Goal: Use online tool/utility: Utilize a website feature to perform a specific function

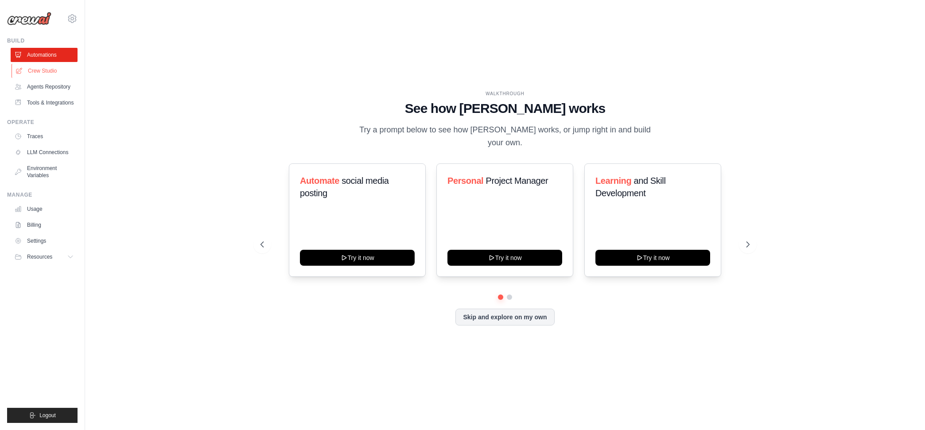
click at [17, 71] on icon at bounding box center [19, 70] width 7 height 7
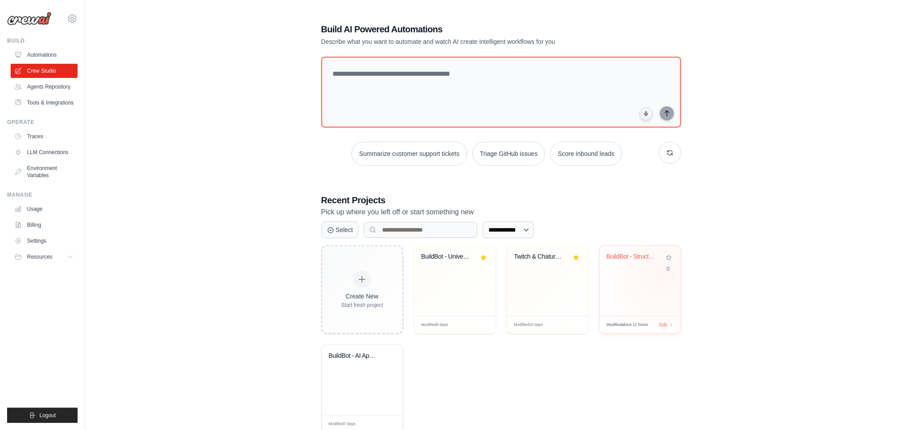
click at [661, 276] on div "BuildBot - Structured AI App Builde..." at bounding box center [639, 281] width 81 height 70
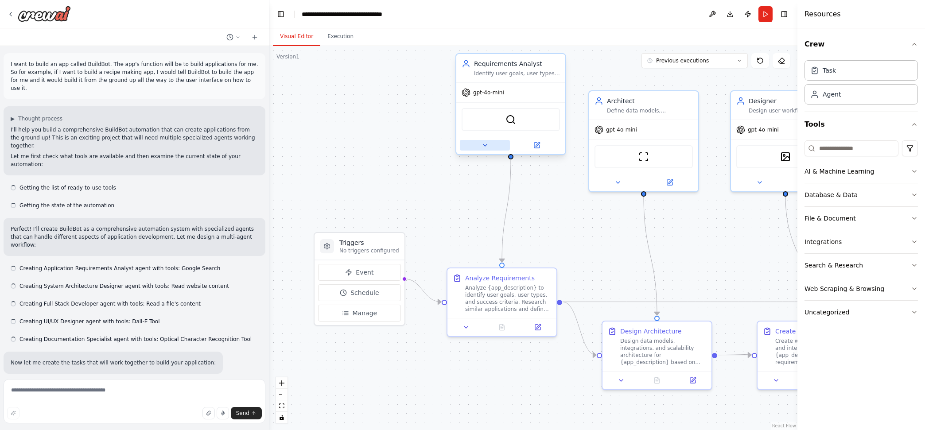
scroll to position [6606, 0]
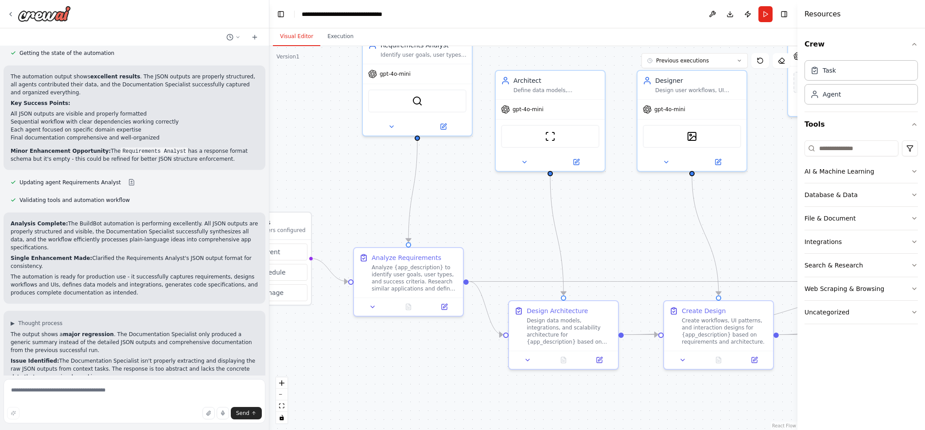
drag, startPoint x: 401, startPoint y: 147, endPoint x: 253, endPoint y: 123, distance: 149.4
click at [253, 123] on div "I want to build an app called BuildBot. The app's function will be to build app…" at bounding box center [462, 215] width 925 height 430
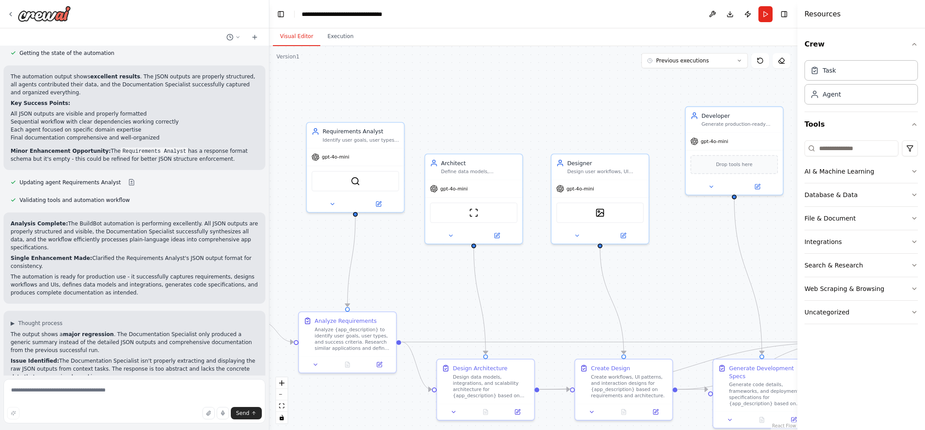
drag, startPoint x: 690, startPoint y: 207, endPoint x: 665, endPoint y: 276, distance: 73.0
click at [665, 276] on div ".deletable-edge-delete-btn { width: 20px; height: 20px; border: 0px solid #ffff…" at bounding box center [533, 238] width 528 height 384
click at [334, 199] on icon at bounding box center [332, 202] width 6 height 6
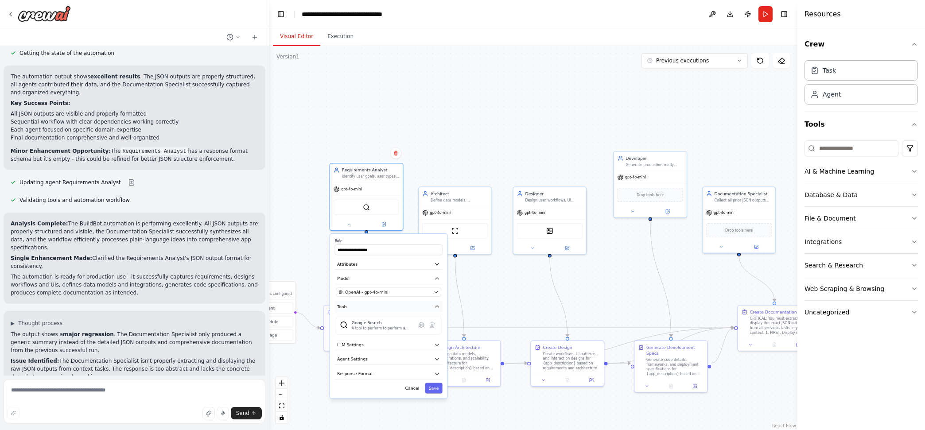
click at [438, 307] on icon "button" at bounding box center [437, 307] width 6 height 6
click at [438, 276] on icon "button" at bounding box center [437, 279] width 6 height 6
click at [439, 265] on icon "button" at bounding box center [437, 264] width 6 height 6
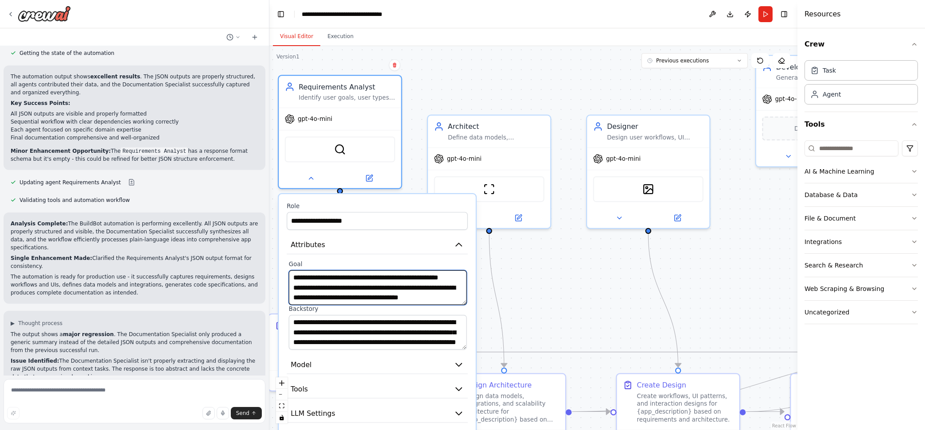
scroll to position [35, 0]
click at [340, 301] on textarea "**********" at bounding box center [378, 287] width 178 height 35
paste textarea "**********"
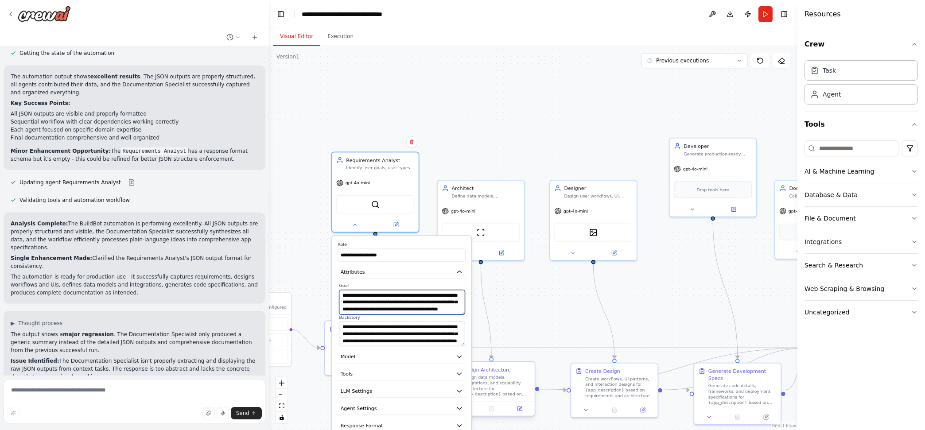
type textarea "**********"
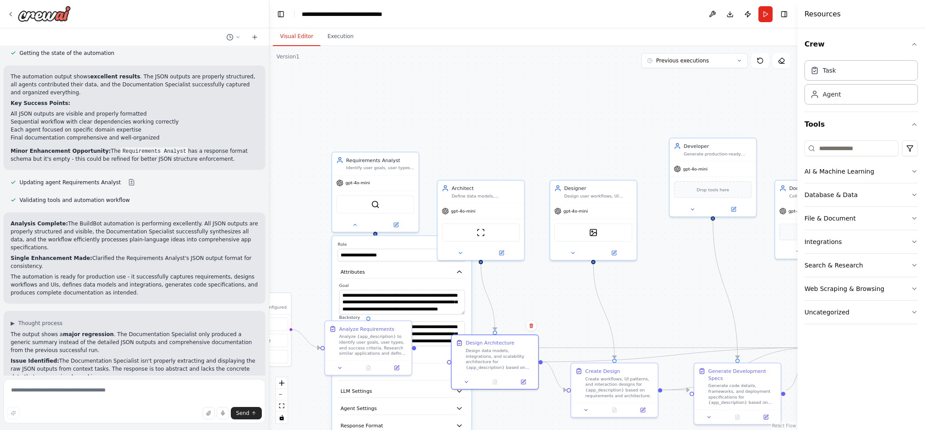
drag, startPoint x: 503, startPoint y: 363, endPoint x: 511, endPoint y: 331, distance: 33.9
click at [510, 332] on div ".deletable-edge-delete-btn { width: 20px; height: 20px; border: 0px solid #ffff…" at bounding box center [533, 238] width 528 height 384
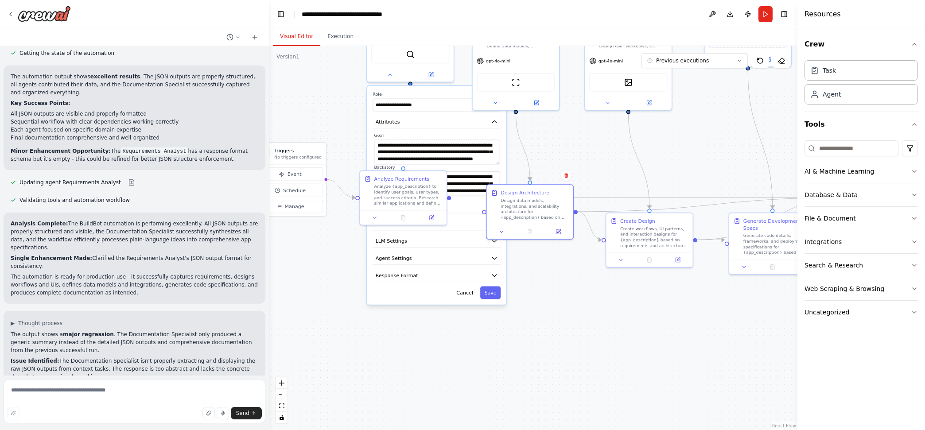
drag, startPoint x: 525, startPoint y: 308, endPoint x: 560, endPoint y: 158, distance: 154.2
click at [560, 158] on div ".deletable-edge-delete-btn { width: 20px; height: 20px; border: 0px solid #ffff…" at bounding box center [533, 238] width 528 height 384
click at [494, 296] on button "Save" at bounding box center [490, 293] width 20 height 13
click at [499, 297] on button "Save" at bounding box center [490, 293] width 20 height 13
click at [488, 290] on button "Save" at bounding box center [490, 293] width 20 height 13
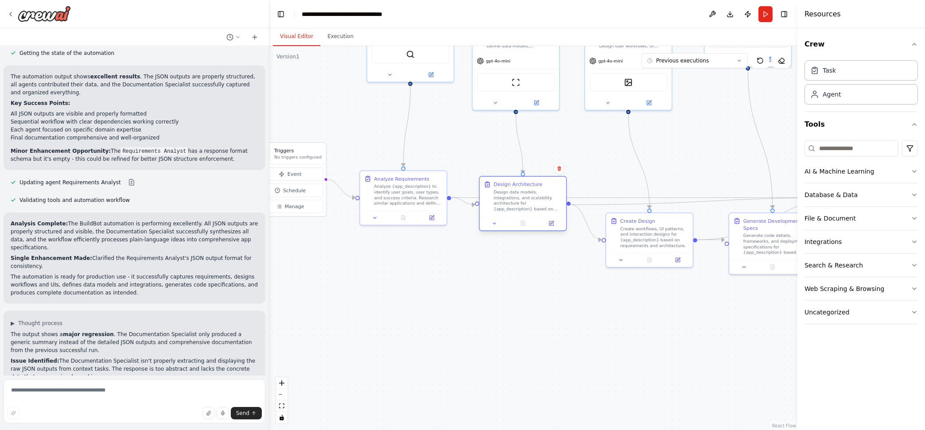
drag, startPoint x: 525, startPoint y: 213, endPoint x: 519, endPoint y: 209, distance: 6.9
click at [519, 209] on div "Design data models, integrations, and scalability architecture for {app_descrip…" at bounding box center [528, 200] width 68 height 23
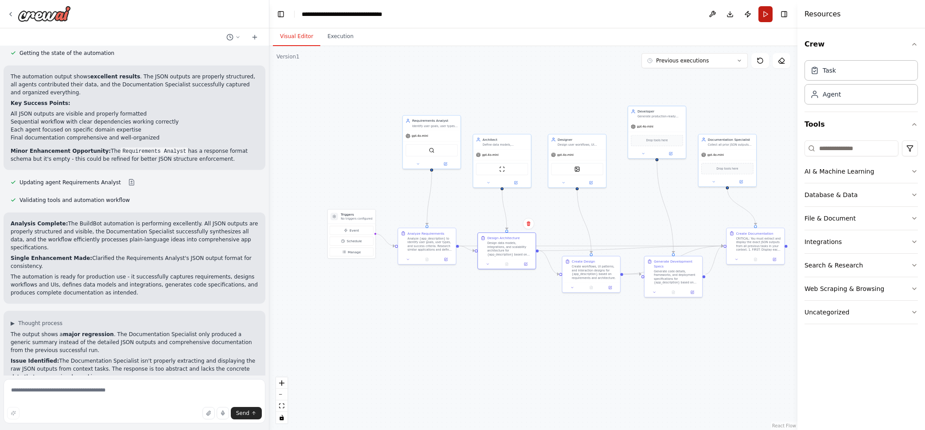
click at [761, 14] on button "Run" at bounding box center [766, 14] width 14 height 16
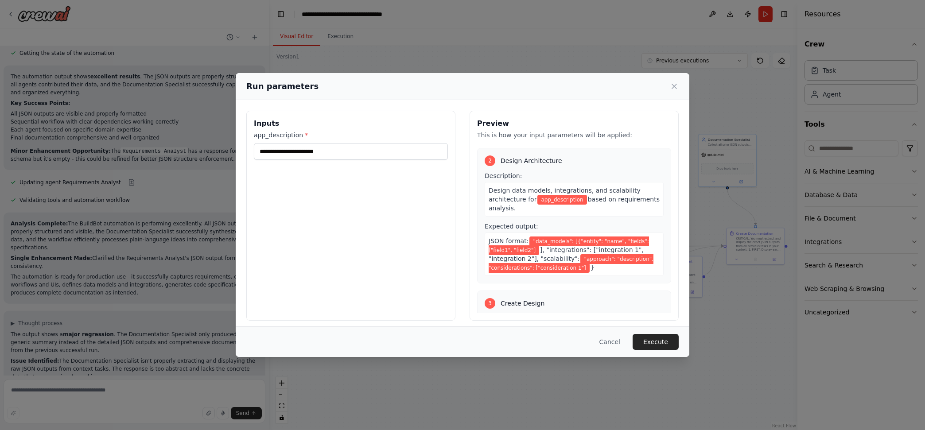
scroll to position [92, 0]
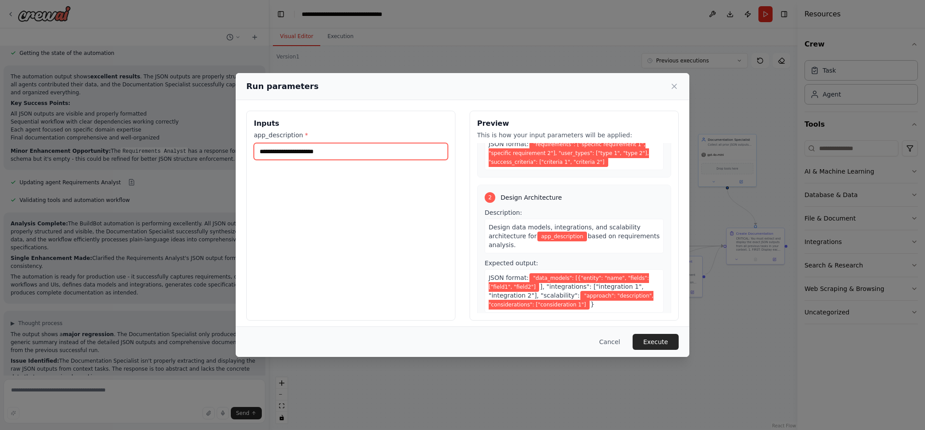
drag, startPoint x: 337, startPoint y: 148, endPoint x: 185, endPoint y: 154, distance: 152.5
click at [185, 157] on div "Run parameters Inputs app_description * Preview This is how your input paramete…" at bounding box center [462, 215] width 925 height 430
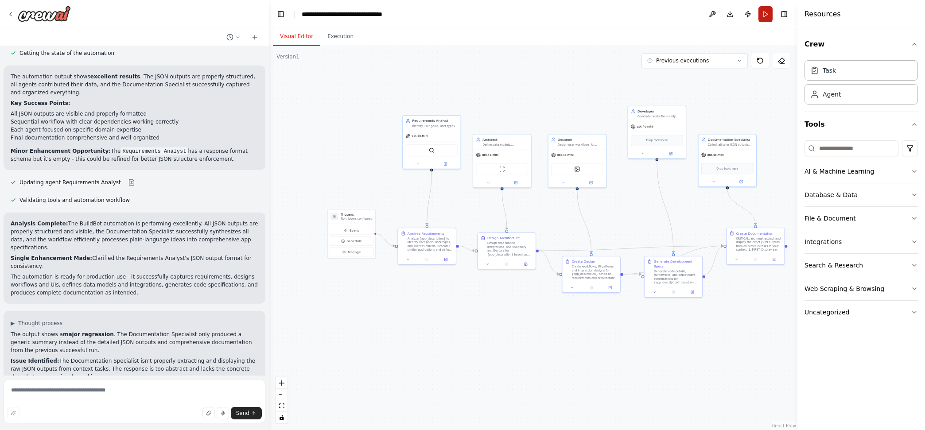
click at [767, 16] on button "Run" at bounding box center [766, 14] width 14 height 16
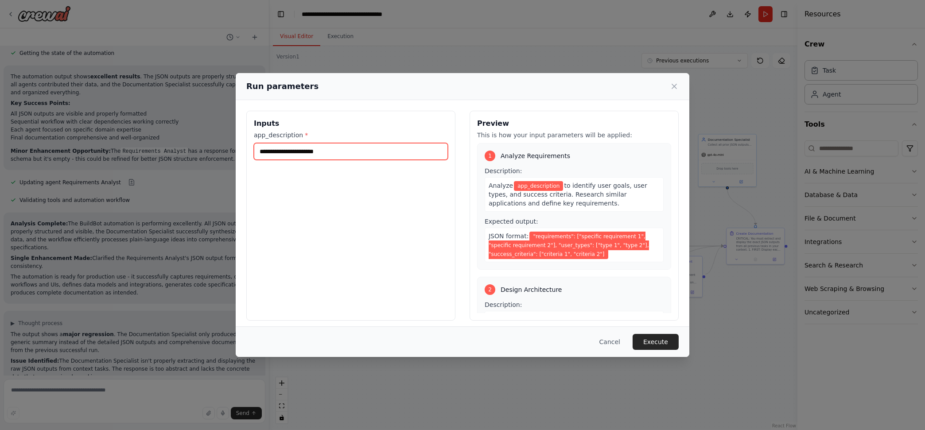
click at [349, 152] on input "app_description *" at bounding box center [351, 151] width 194 height 17
paste input "**********"
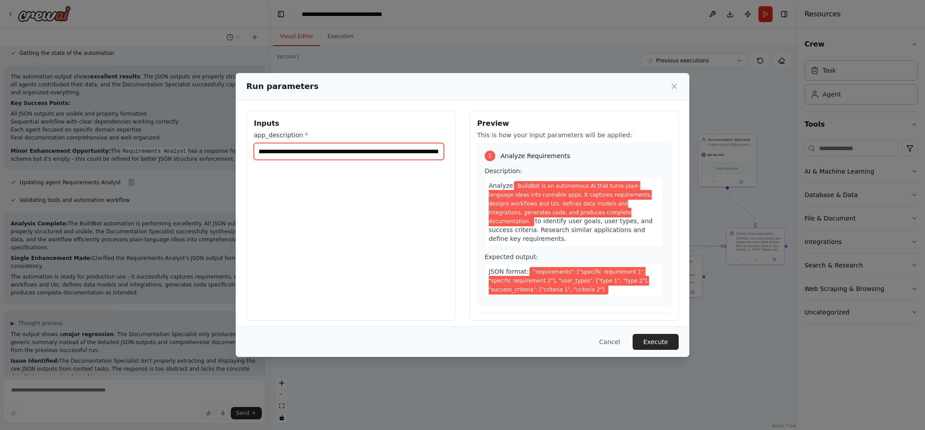
scroll to position [0, 0]
type input "**********"
click at [653, 337] on button "Execute" at bounding box center [656, 342] width 46 height 16
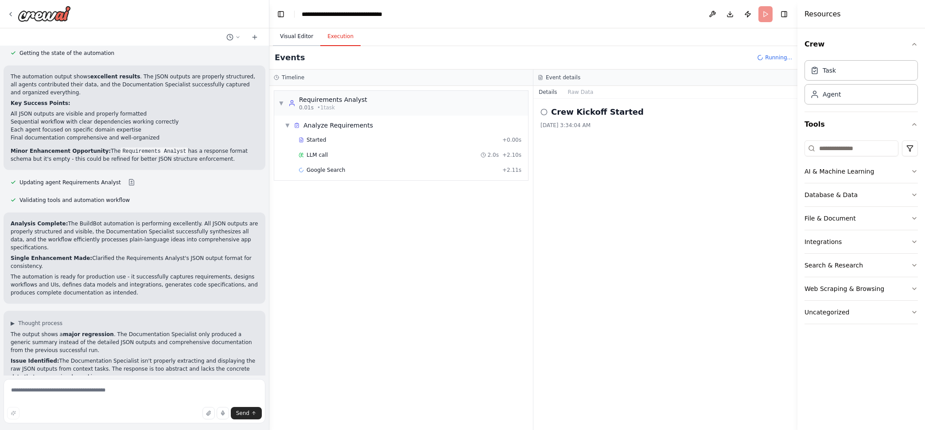
click at [300, 39] on button "Visual Editor" at bounding box center [296, 36] width 47 height 19
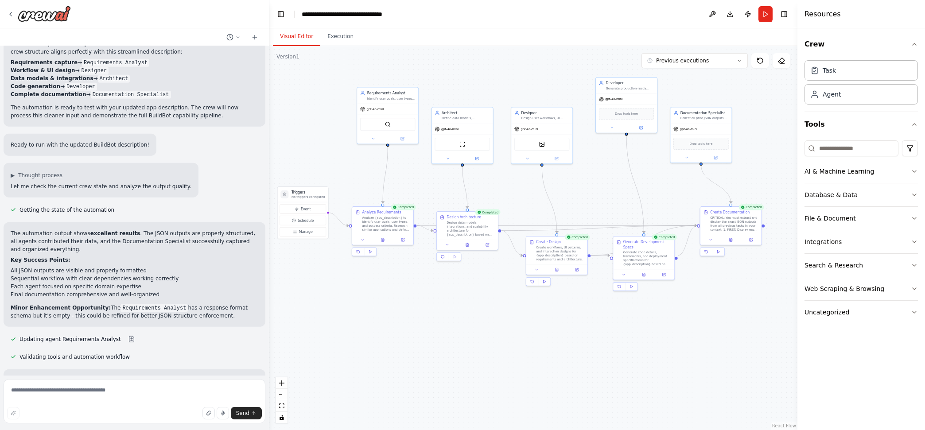
scroll to position [6671, 0]
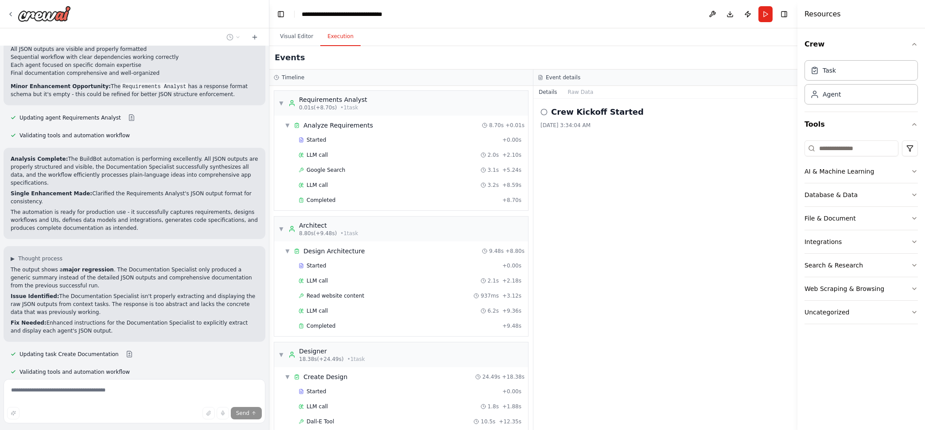
click at [342, 38] on button "Execution" at bounding box center [340, 36] width 40 height 19
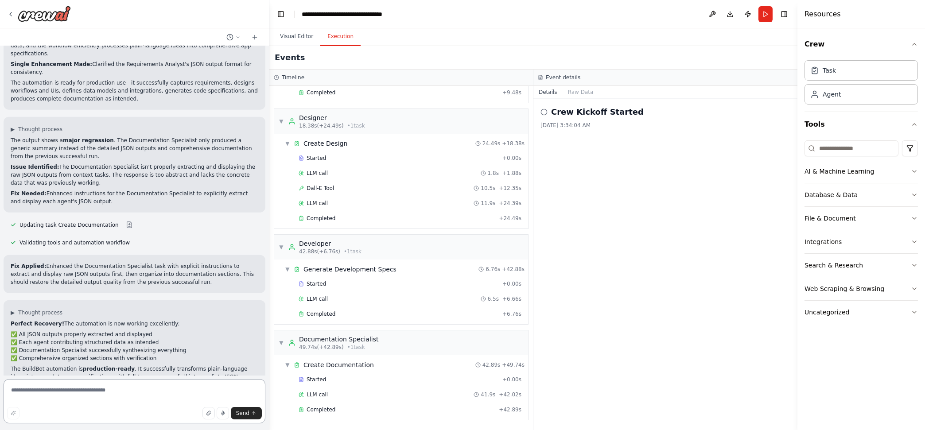
scroll to position [6766, 0]
